Goal: Check status: Verify the current state of an ongoing process or item

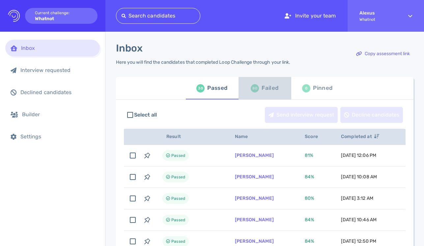
click at [252, 93] on div "80 Failed" at bounding box center [265, 88] width 28 height 18
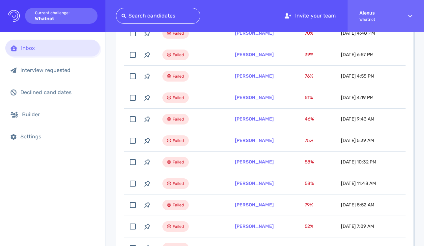
scroll to position [213, 0]
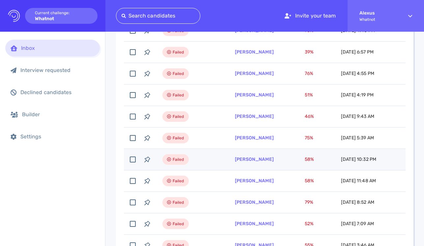
click at [263, 153] on td "[PERSON_NAME]" at bounding box center [262, 159] width 70 height 21
checkbox input "true"
click at [261, 156] on link "[PERSON_NAME]" at bounding box center [254, 159] width 39 height 6
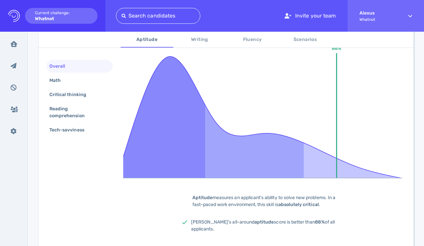
scroll to position [127, 0]
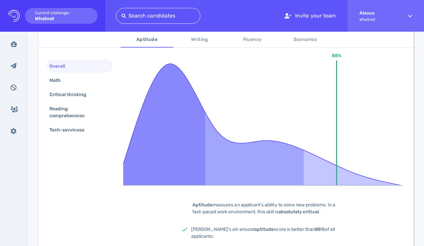
click at [293, 40] on span "Scenarios" at bounding box center [305, 40] width 45 height 8
